Goal: Register for event/course

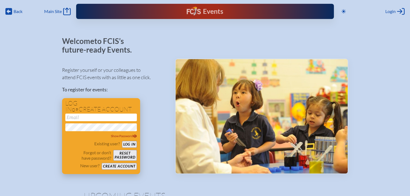
type input "[EMAIL_ADDRESS][DOMAIN_NAME]"
drag, startPoint x: 127, startPoint y: 144, endPoint x: 130, endPoint y: 140, distance: 4.6
click at [127, 144] on button "Log in" at bounding box center [129, 144] width 15 height 7
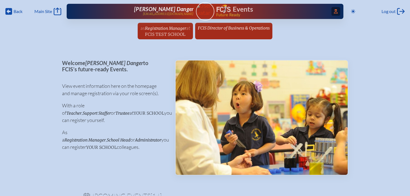
click at [336, 13] on span "Access Users..." at bounding box center [335, 11] width 9 height 9
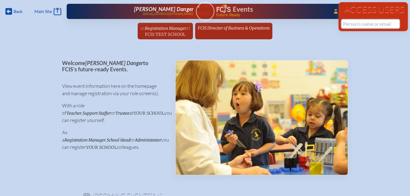
click at [352, 26] on input "text" at bounding box center [369, 24] width 57 height 8
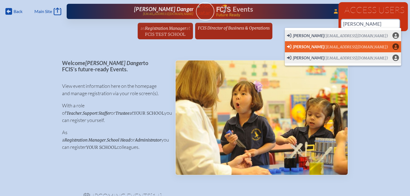
scroll to position [0, 4]
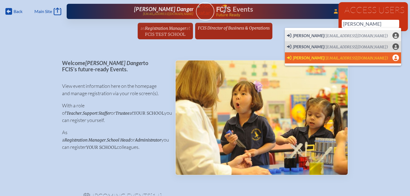
click at [305, 57] on span "Mitchell Larkin" at bounding box center [308, 57] width 31 height 5
type input "mlarkin@carrollwooddayschool.org"
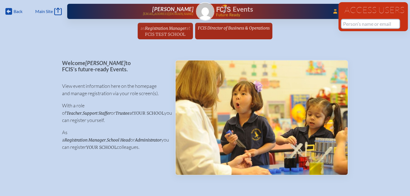
scroll to position [0, 0]
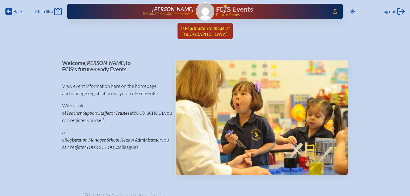
click at [208, 32] on span "[GEOGRAPHIC_DATA]" at bounding box center [204, 34] width 45 height 5
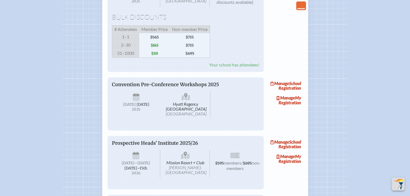
scroll to position [704, 0]
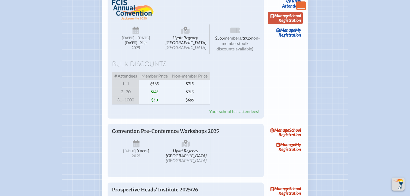
click at [294, 24] on link "Manage School Registration" at bounding box center [285, 18] width 35 height 12
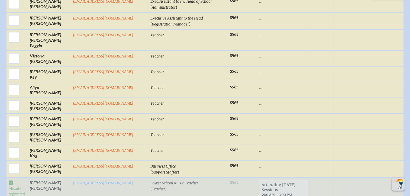
scroll to position [1191, 0]
